Goal: Information Seeking & Learning: Learn about a topic

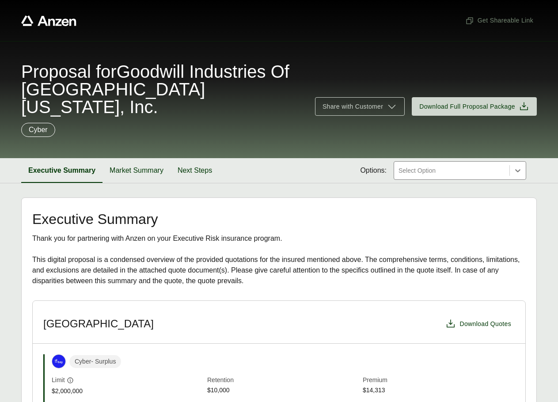
click at [479, 162] on div "Select Option" at bounding box center [451, 171] width 115 height 18
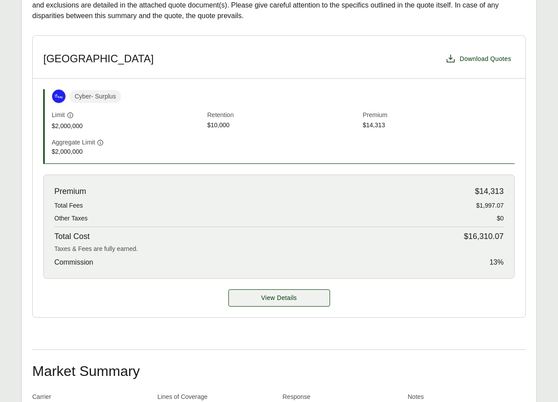
scroll to position [354, 0]
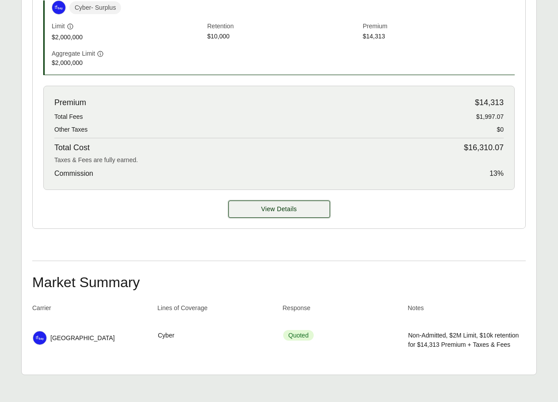
click at [284, 201] on button "View Details" at bounding box center [279, 209] width 102 height 17
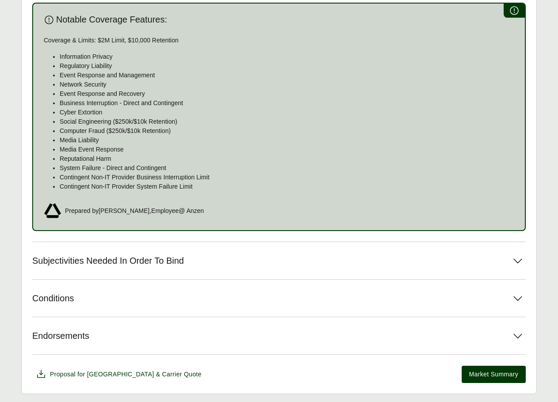
scroll to position [560, 0]
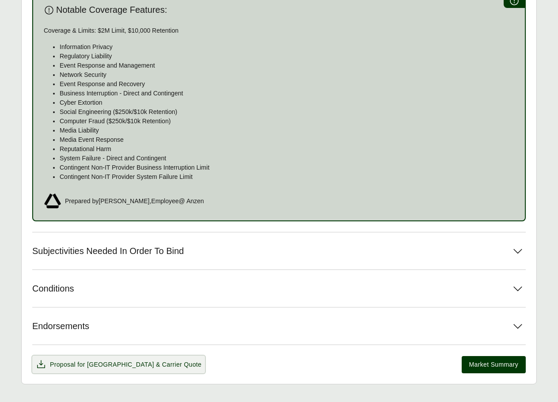
click at [156, 361] on span "& Carrier Quote" at bounding box center [178, 364] width 45 height 7
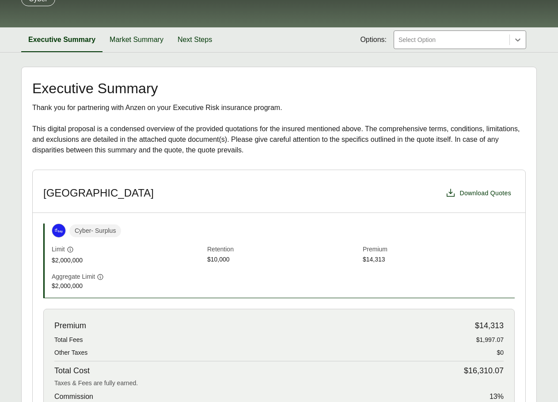
scroll to position [44, 0]
